Goal: Task Accomplishment & Management: Use online tool/utility

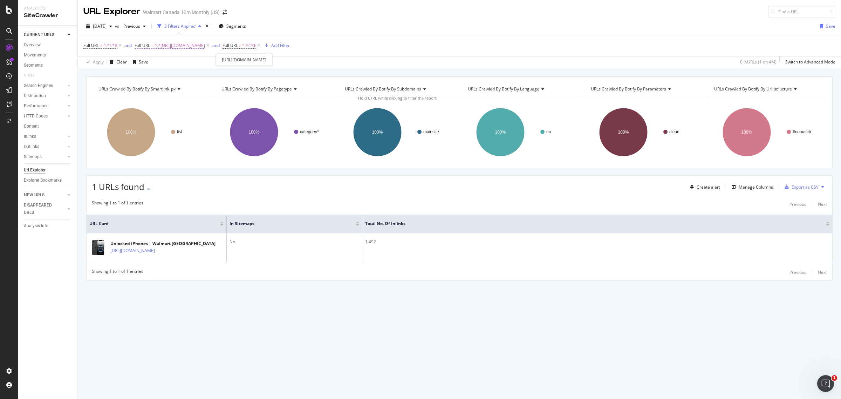
click at [205, 44] on span "^.*[URL][DOMAIN_NAME]" at bounding box center [180, 46] width 50 height 10
click at [213, 74] on icon at bounding box center [213, 74] width 4 height 5
click at [188, 75] on input "text" at bounding box center [179, 74] width 76 height 11
paste input "[URL][DOMAIN_NAME]"
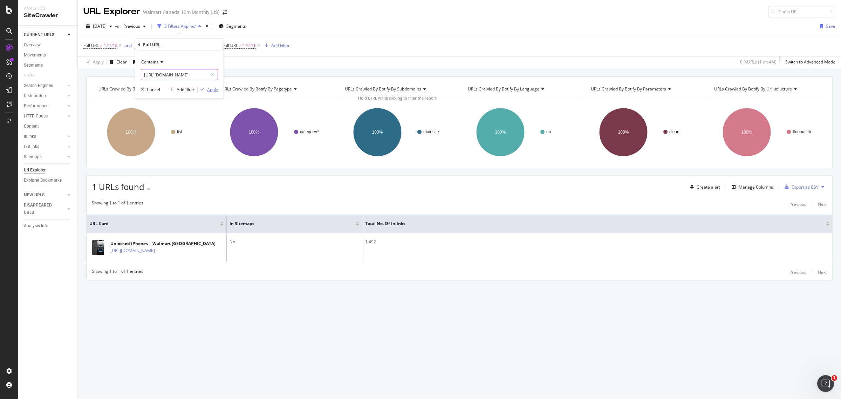
type input "[URL][DOMAIN_NAME]"
click at [211, 89] on div "Apply" at bounding box center [212, 90] width 11 height 6
click at [205, 43] on span "^.*[URL][DOMAIN_NAME]" at bounding box center [180, 46] width 50 height 10
click at [212, 76] on icon at bounding box center [213, 74] width 4 height 5
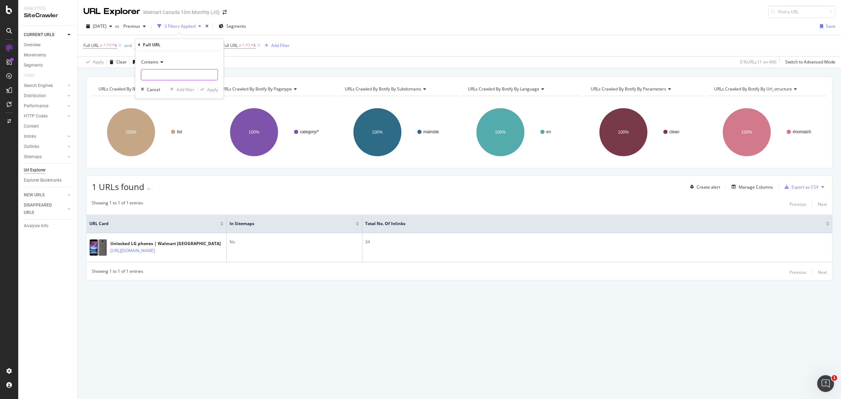
click at [190, 74] on input "text" at bounding box center [179, 74] width 76 height 11
paste input "[URL][DOMAIN_NAME]"
type input "[URL][DOMAIN_NAME]"
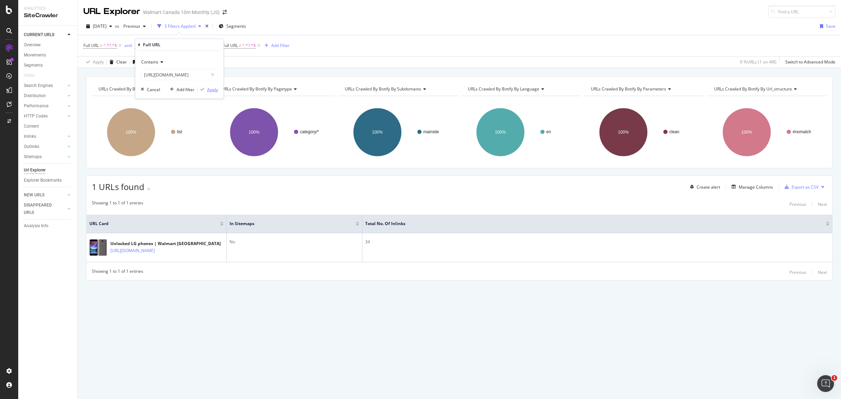
click at [213, 88] on div "Apply" at bounding box center [212, 90] width 11 height 6
click at [205, 44] on span "^.*[URL][DOMAIN_NAME]" at bounding box center [180, 46] width 50 height 10
click at [214, 73] on icon at bounding box center [213, 74] width 4 height 5
click at [192, 75] on input "text" at bounding box center [179, 74] width 76 height 11
paste input "[URL][DOMAIN_NAME]"
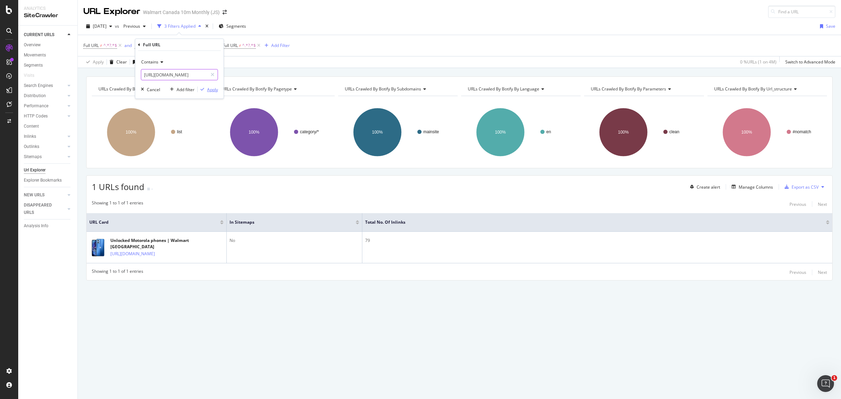
scroll to position [0, 244]
type input "[URL][DOMAIN_NAME]"
drag, startPoint x: 214, startPoint y: 91, endPoint x: 468, endPoint y: 297, distance: 327.2
click at [214, 91] on div "Apply" at bounding box center [212, 90] width 11 height 6
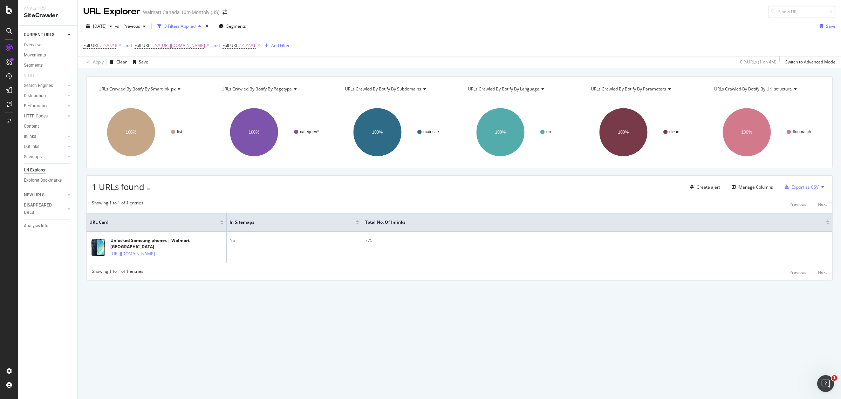
click at [395, 21] on div "[DATE] vs Previous 3 Filters Applied Segments Save" at bounding box center [459, 28] width 763 height 14
